Goal: Task Accomplishment & Management: Manage account settings

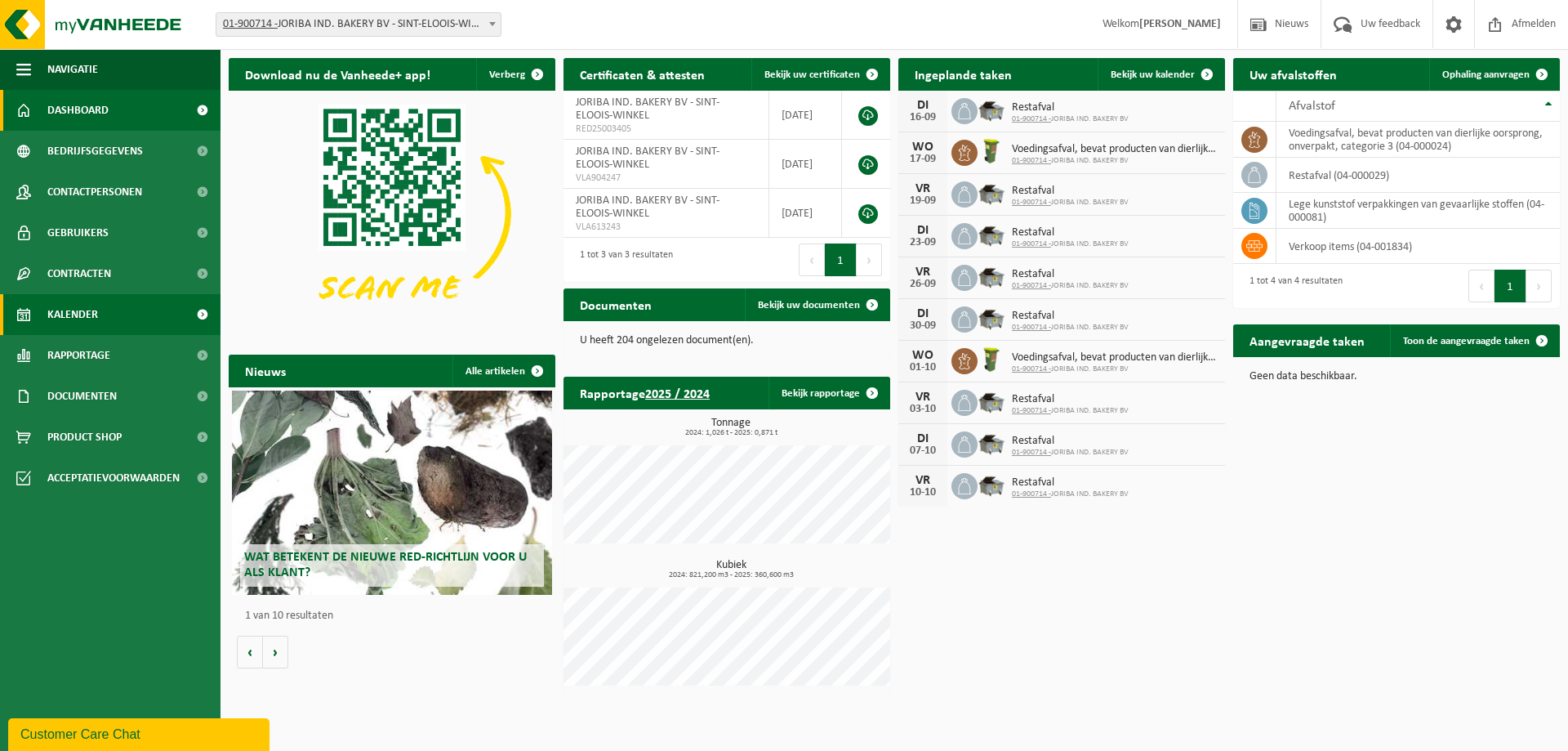
click at [83, 322] on span "Kalender" at bounding box center [72, 314] width 51 height 41
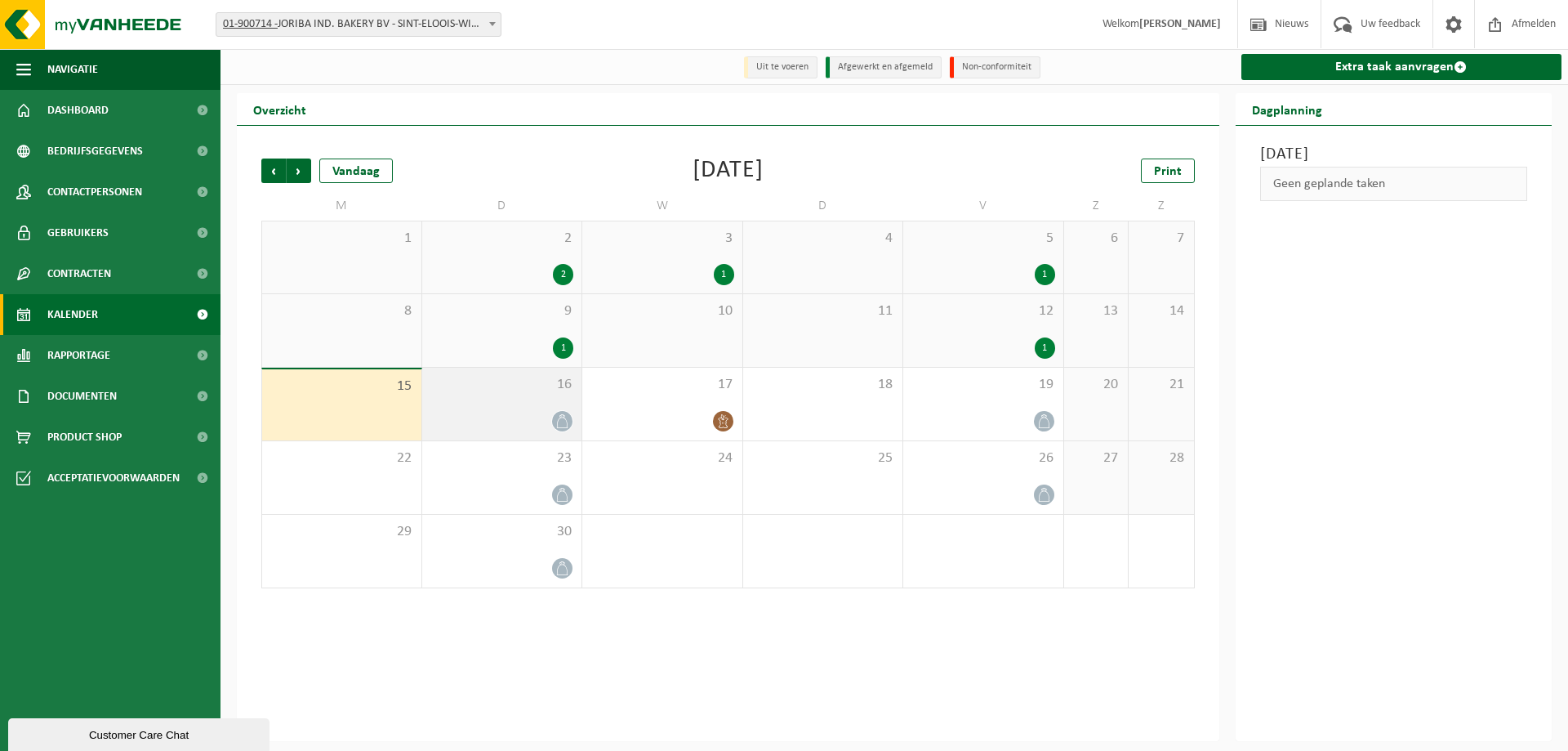
click at [509, 424] on div at bounding box center [502, 421] width 144 height 22
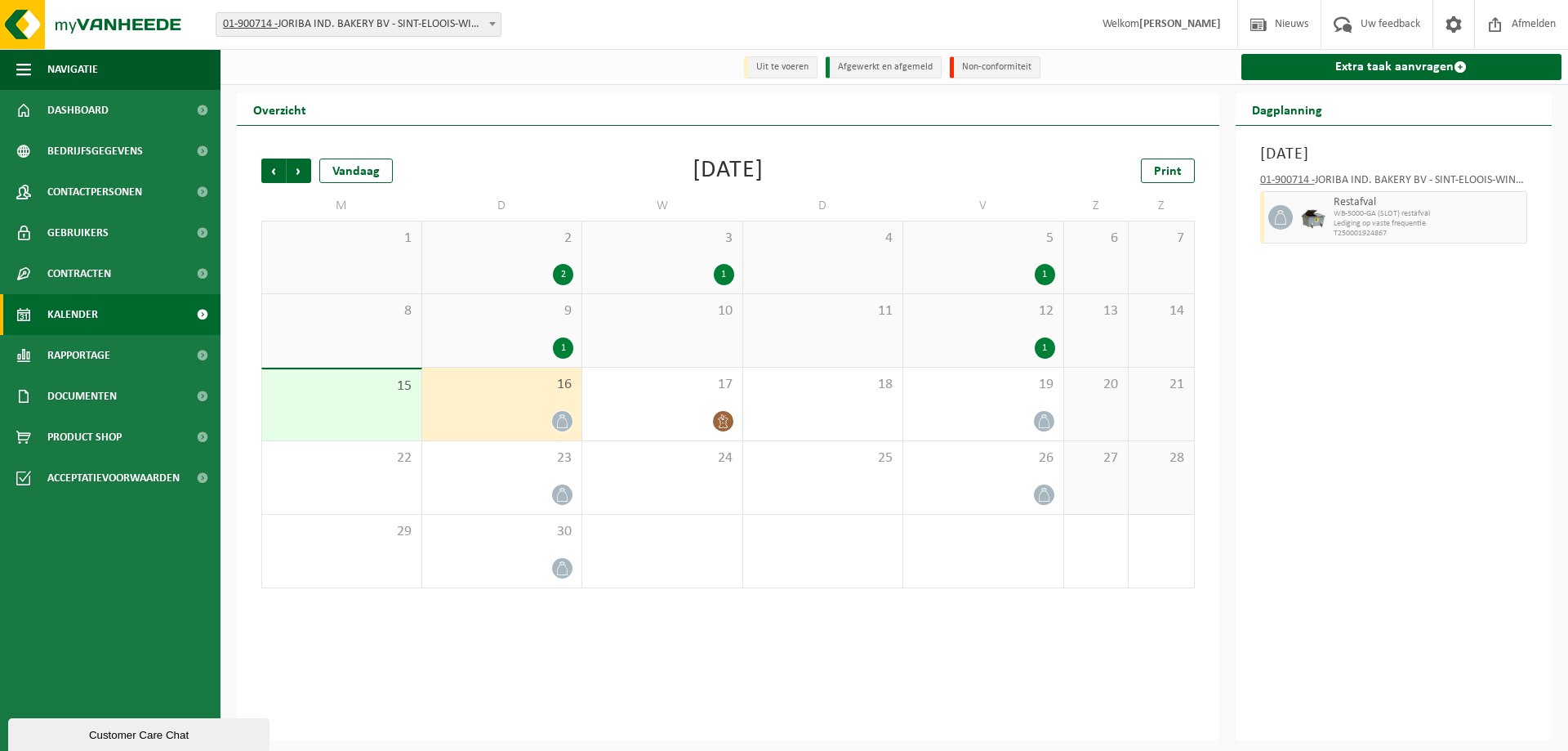
click at [1337, 211] on span "WB-5000-GA (SLOT) restafval" at bounding box center [1428, 214] width 189 height 10
click at [1294, 184] on tcxspan "01-900714 -" at bounding box center [1287, 179] width 55 height 12
click at [1046, 411] on div at bounding box center [1044, 421] width 22 height 22
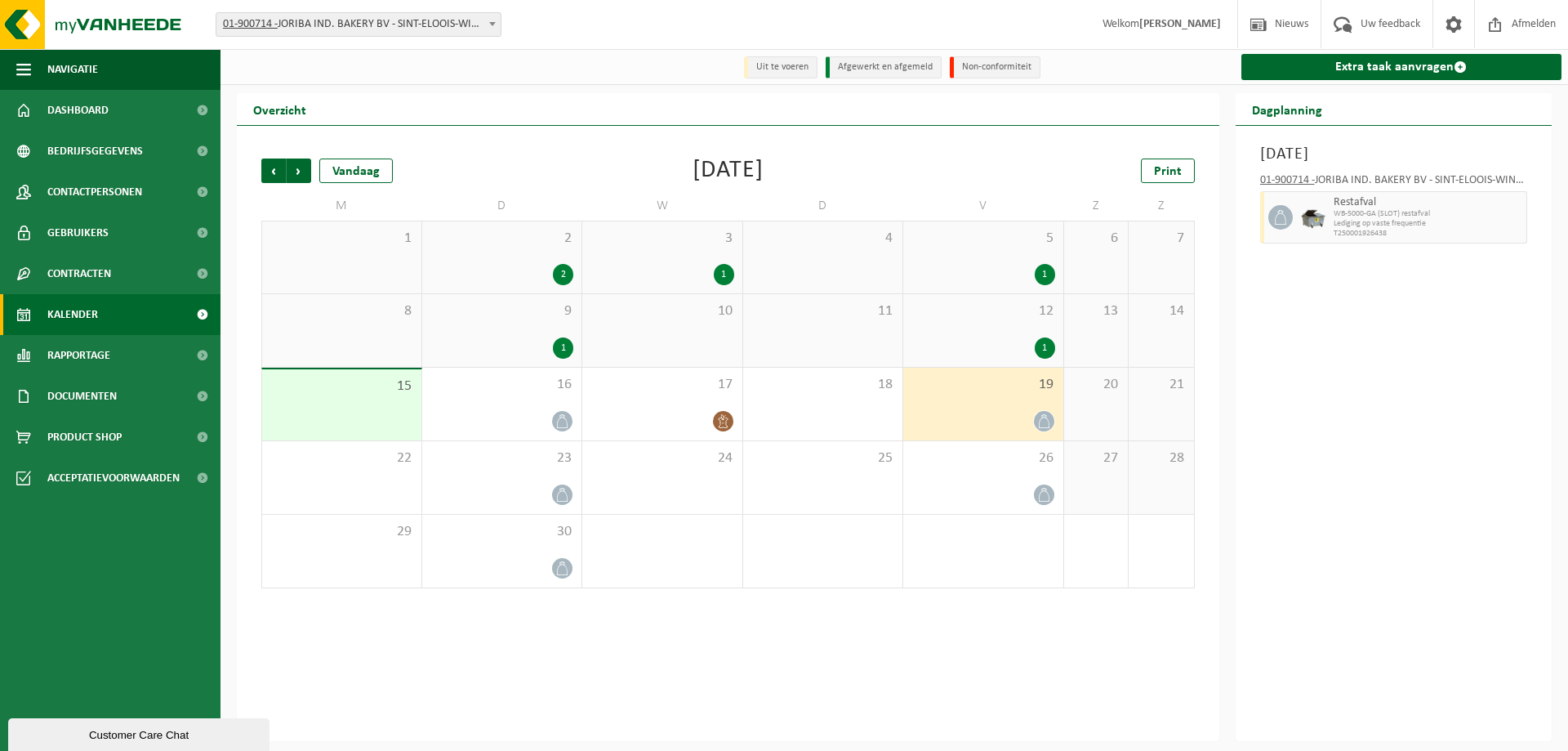
click at [1287, 179] on tcxspan "01-900714 -" at bounding box center [1287, 179] width 55 height 12
click at [1394, 71] on link "Extra taak aanvragen" at bounding box center [1402, 66] width 321 height 26
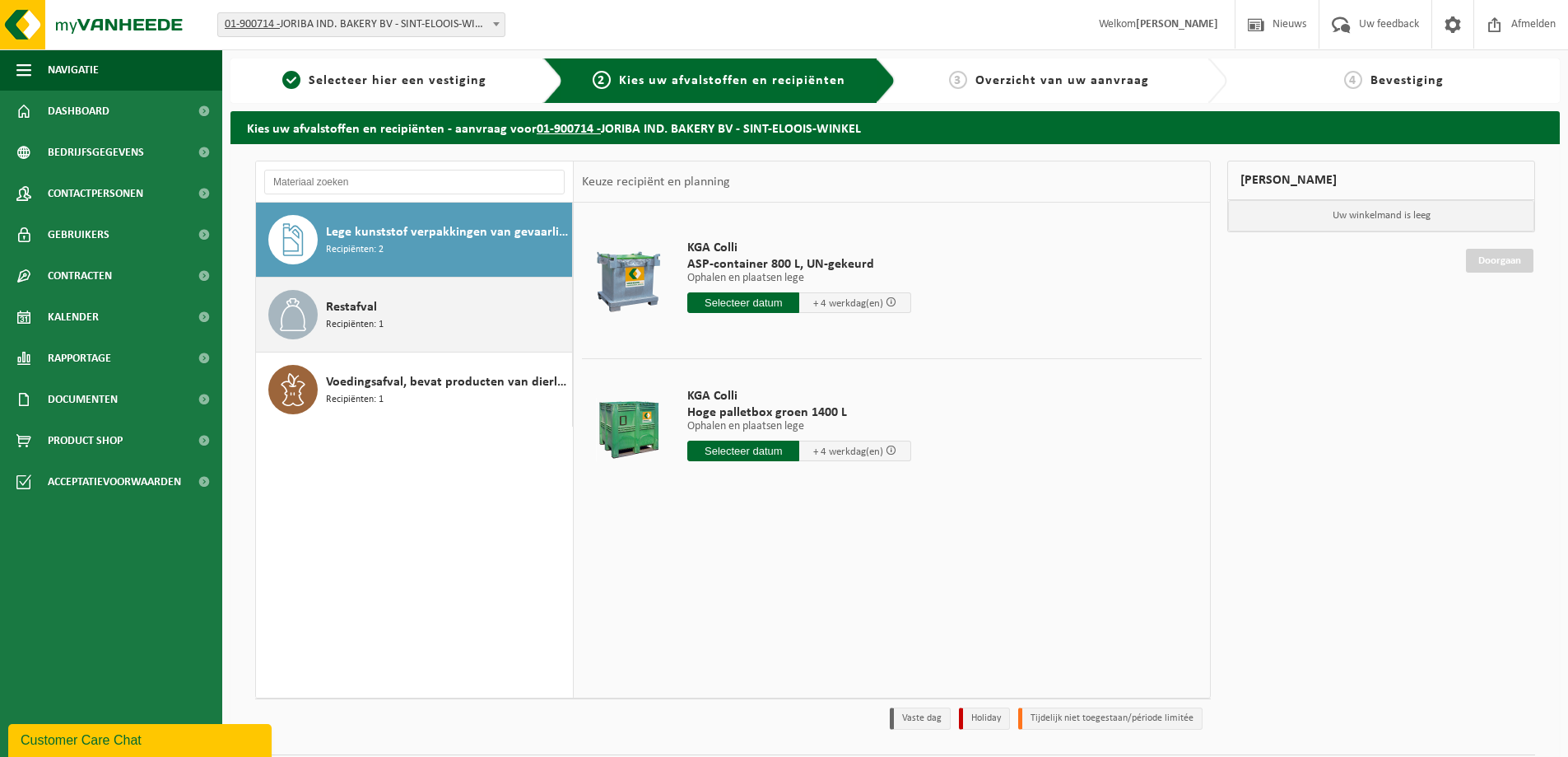
click at [388, 317] on div "Restafval Recipiënten: 1" at bounding box center [446, 314] width 242 height 49
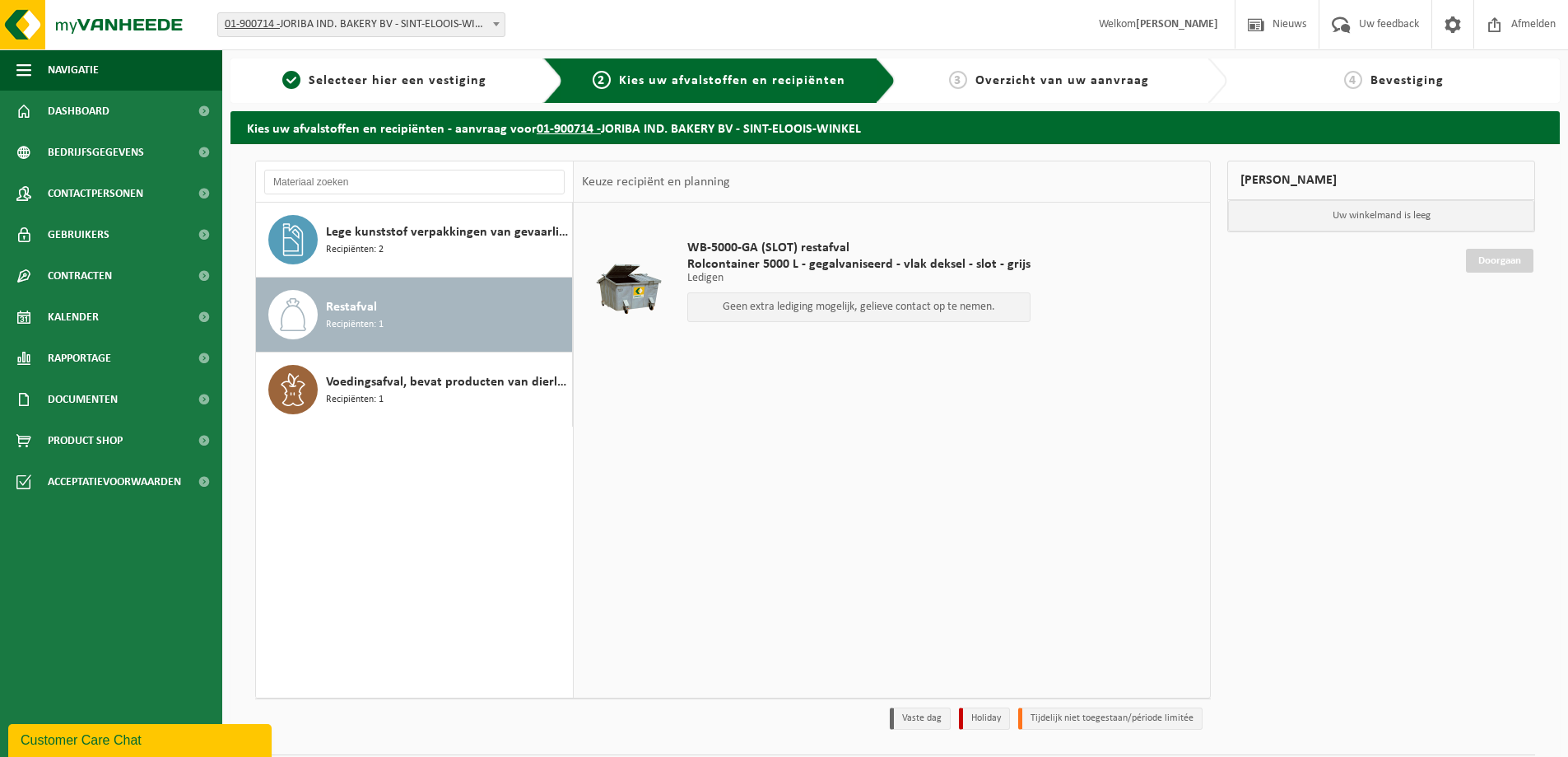
click at [770, 306] on p "Geen extra lediging mogelijk, gelieve contact op te nemen." at bounding box center [859, 307] width 325 height 12
click at [860, 304] on p "Geen extra lediging mogelijk, gelieve contact op te nemen." at bounding box center [859, 307] width 325 height 12
click at [941, 308] on p "Geen extra lediging mogelijk, gelieve contact op te nemen." at bounding box center [859, 307] width 325 height 12
click at [773, 309] on p "Geen extra lediging mogelijk, gelieve contact op te nemen." at bounding box center [859, 307] width 325 height 12
click at [741, 432] on div "WB-5000-GA (SLOT) restafval Rolcontainer 5000 L - gegalvaniseerd - vlak deksel …" at bounding box center [892, 450] width 636 height 494
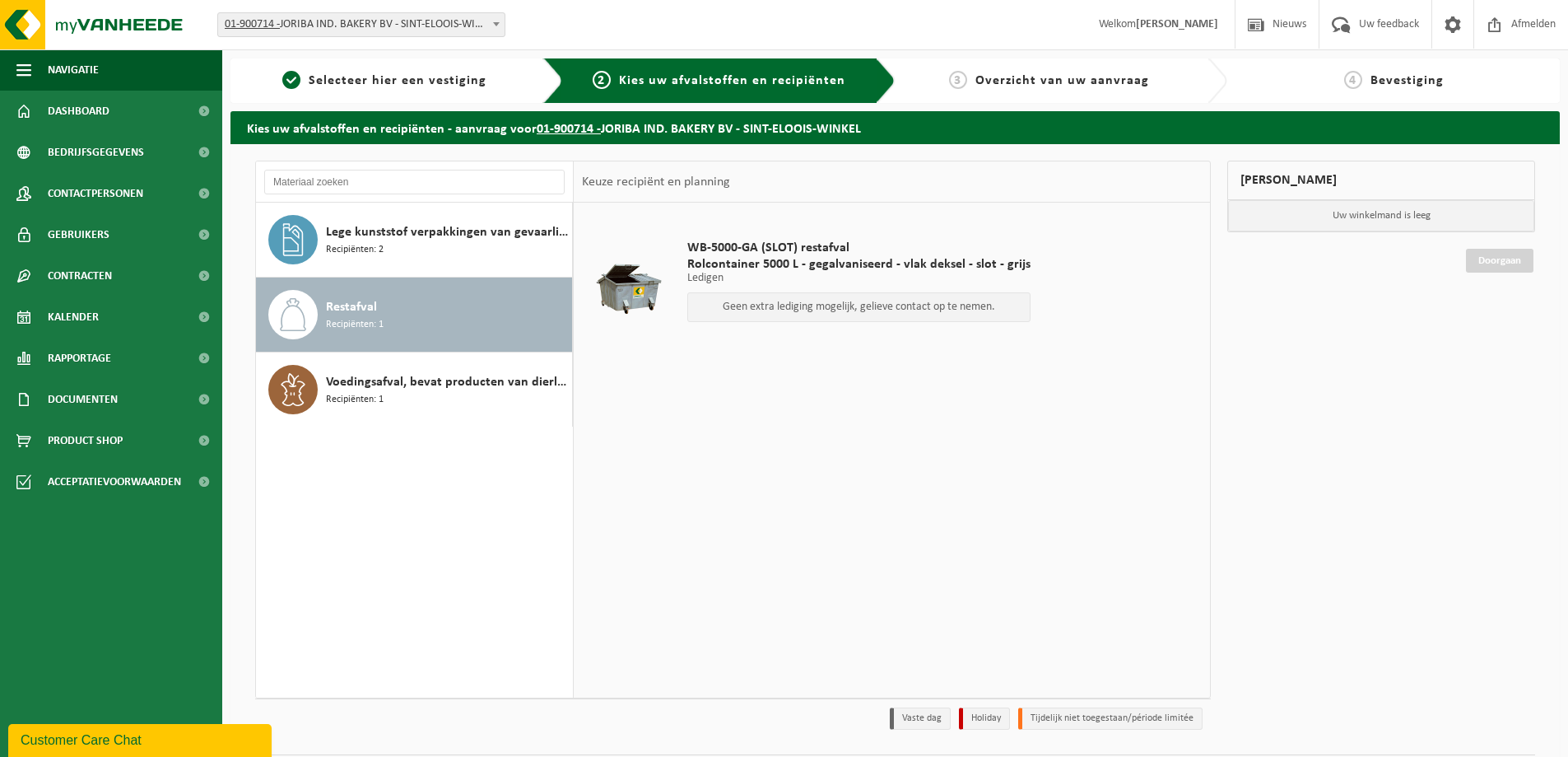
drag, startPoint x: 70, startPoint y: 733, endPoint x: 1338, endPoint y: 210, distance: 1371.6
click at [275, 720] on html "Customer Care Chat" at bounding box center [141, 738] width 267 height 36
click at [78, 26] on img at bounding box center [99, 24] width 198 height 49
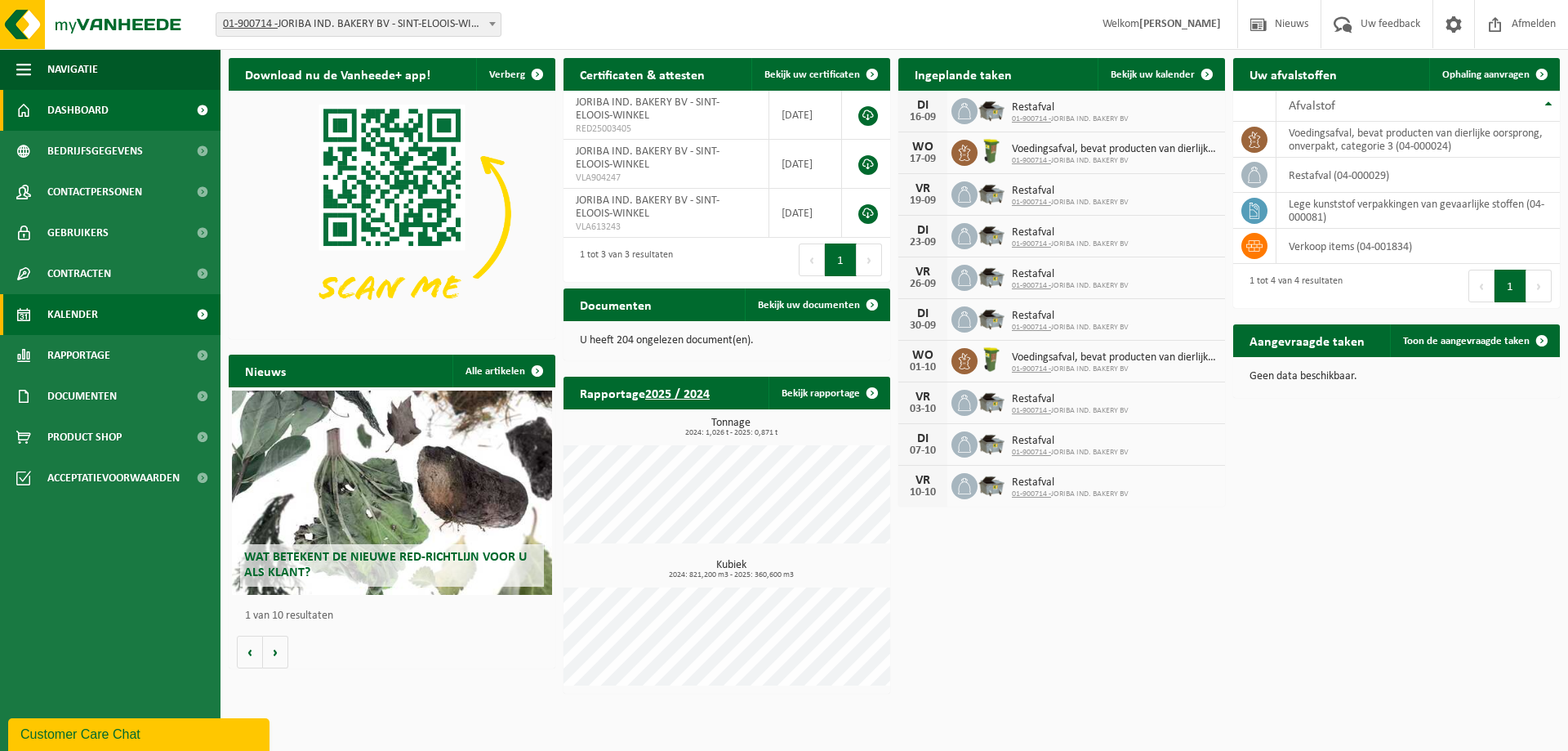
click at [79, 298] on span "Kalender" at bounding box center [72, 314] width 51 height 41
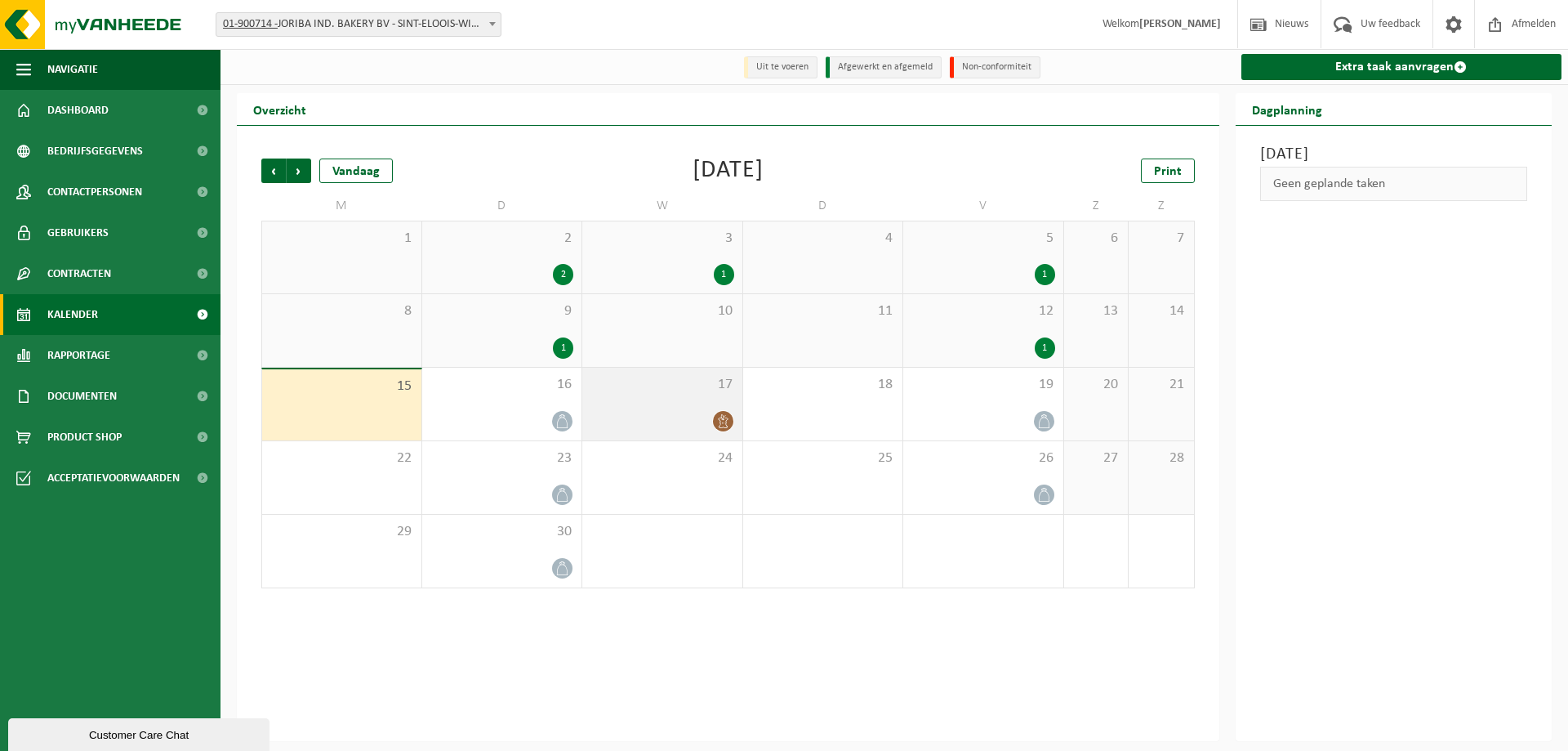
click at [676, 390] on span "17" at bounding box center [662, 385] width 144 height 18
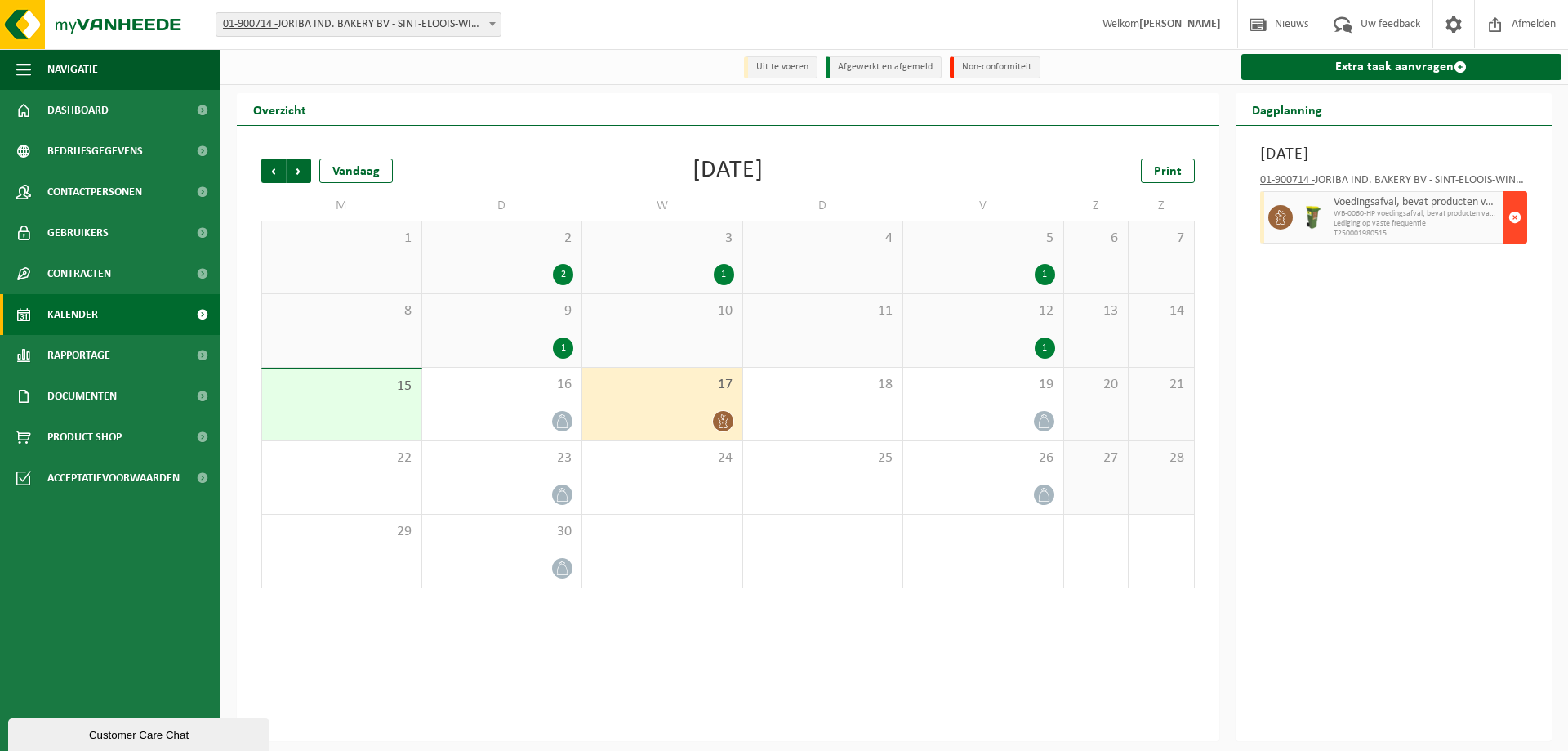
click at [1516, 220] on span "button" at bounding box center [1515, 217] width 13 height 32
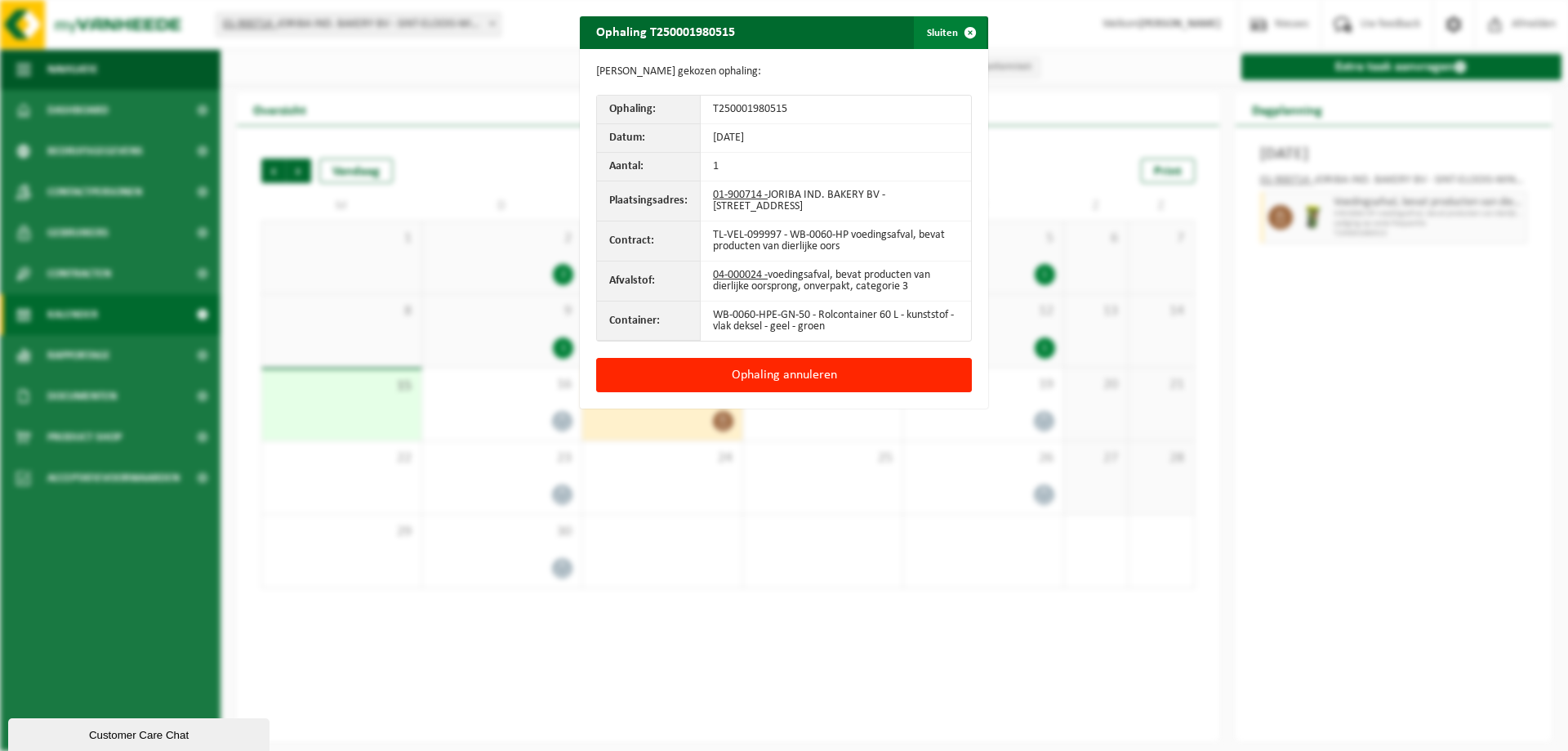
click at [953, 36] on span "button" at bounding box center [969, 32] width 32 height 32
